Goal: Information Seeking & Learning: Learn about a topic

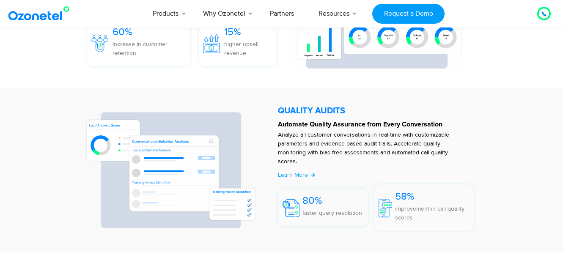
scroll to position [1375, 0]
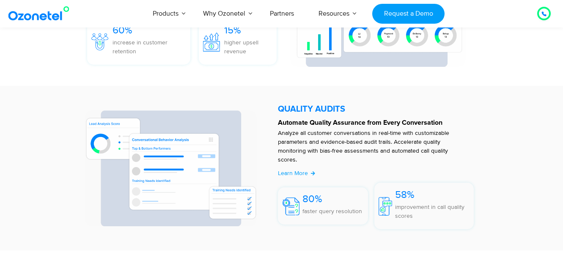
click at [47, 157] on div "QUALITY AUDITS Automate Quality Assurance from Every Conversation Analyze all c…" at bounding box center [282, 168] width 470 height 156
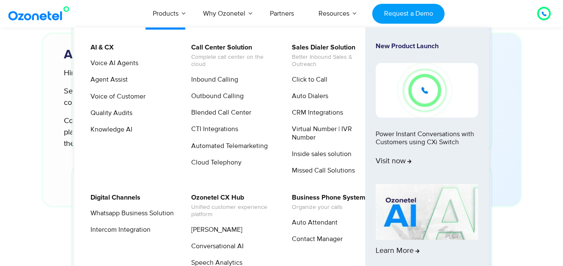
scroll to position [2344, 0]
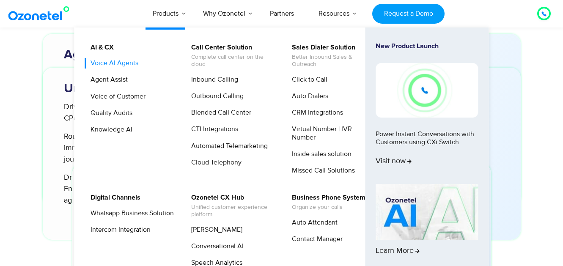
click at [124, 65] on link "Voice AI Agents" at bounding box center [112, 63] width 55 height 11
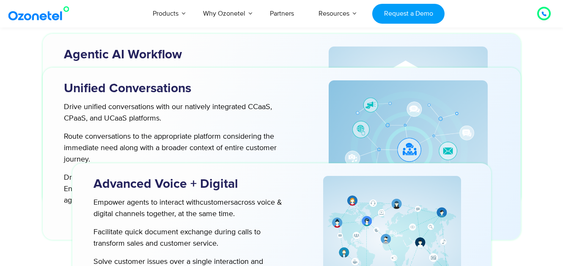
click at [74, 204] on p "Drive real-time team collaboration, regardless of their locations. Ensure compl…" at bounding box center [174, 189] width 220 height 34
